Goal: Find specific page/section: Find specific page/section

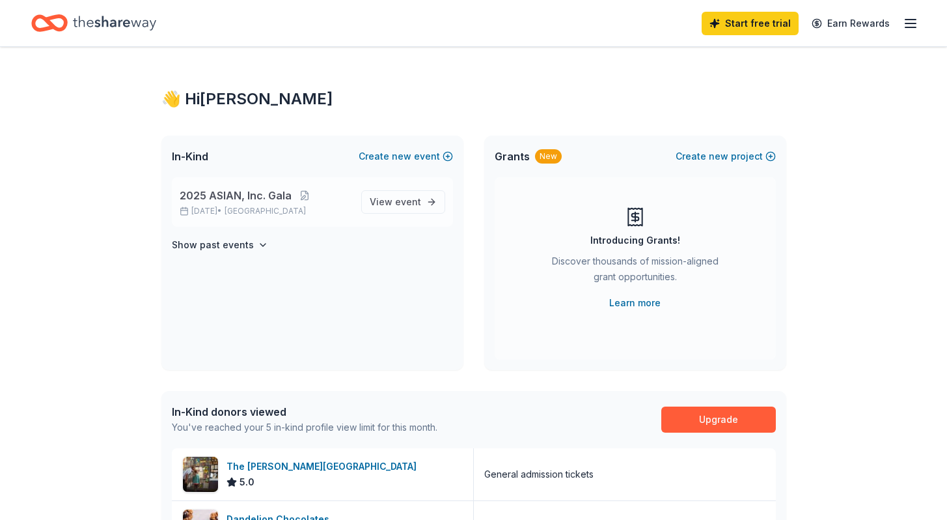
click at [300, 212] on p "[DATE] • [GEOGRAPHIC_DATA]" at bounding box center [265, 211] width 171 height 10
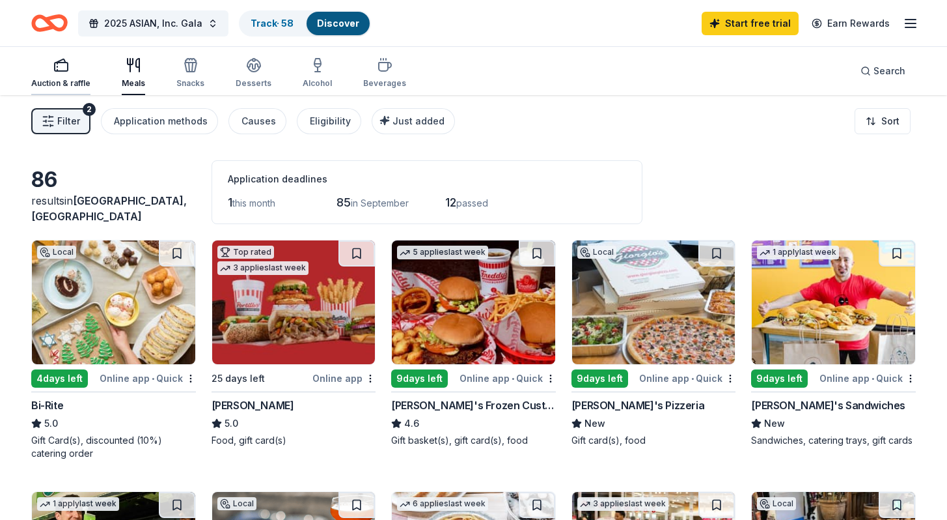
click at [63, 79] on div "Auction & raffle" at bounding box center [60, 83] width 59 height 10
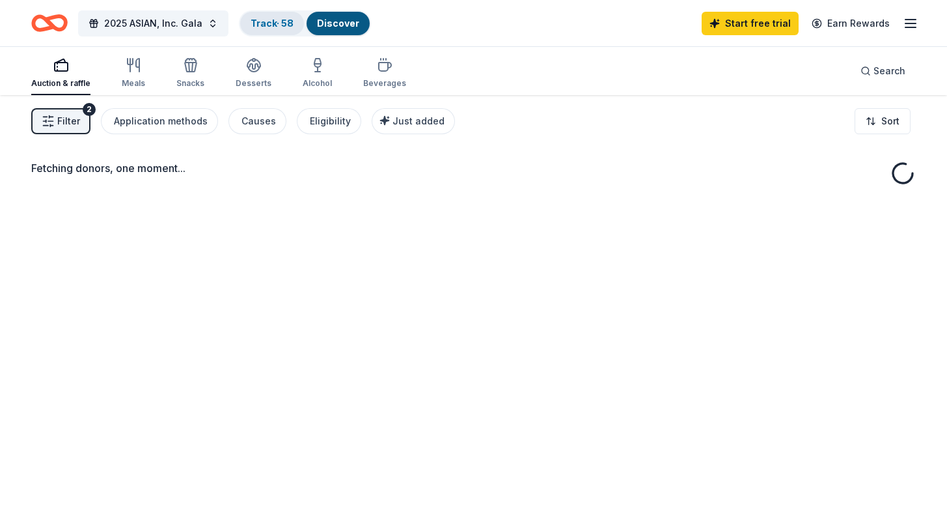
click at [263, 23] on link "Track · 58" at bounding box center [272, 23] width 43 height 11
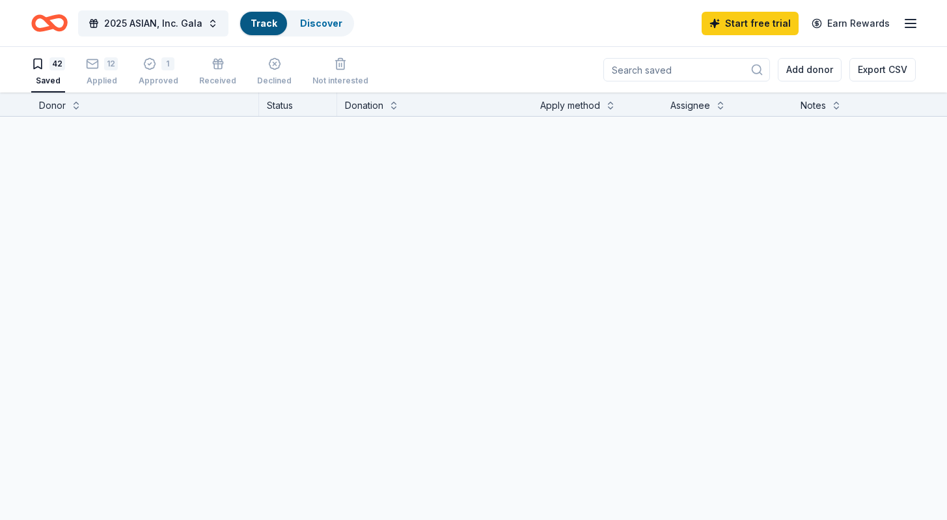
scroll to position [1, 0]
click at [104, 323] on div "Due [DATE]" at bounding box center [105, 317] width 54 height 16
